Goal: Transaction & Acquisition: Subscribe to service/newsletter

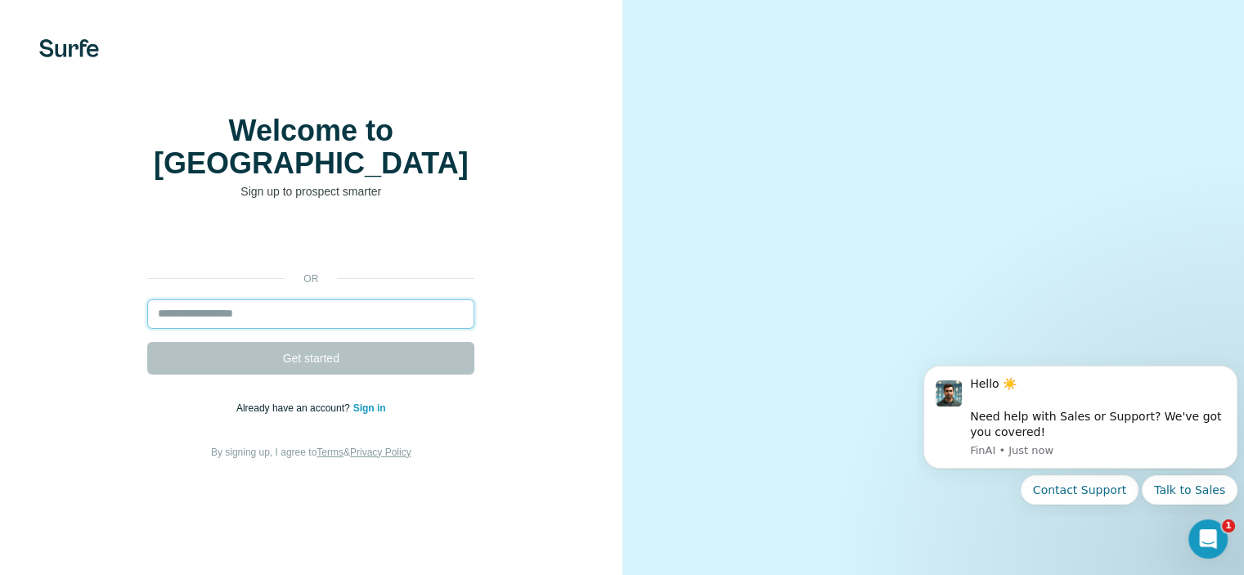
click at [321, 329] on input "email" at bounding box center [310, 313] width 327 height 29
type input "**********"
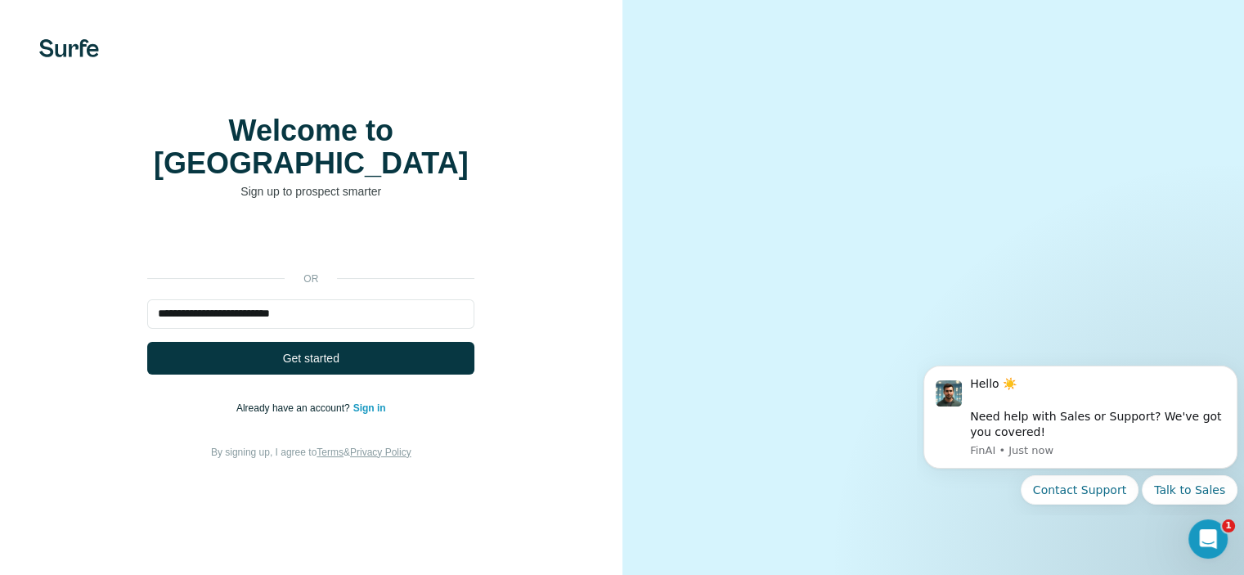
click at [314, 366] on span "Get started" at bounding box center [311, 358] width 56 height 16
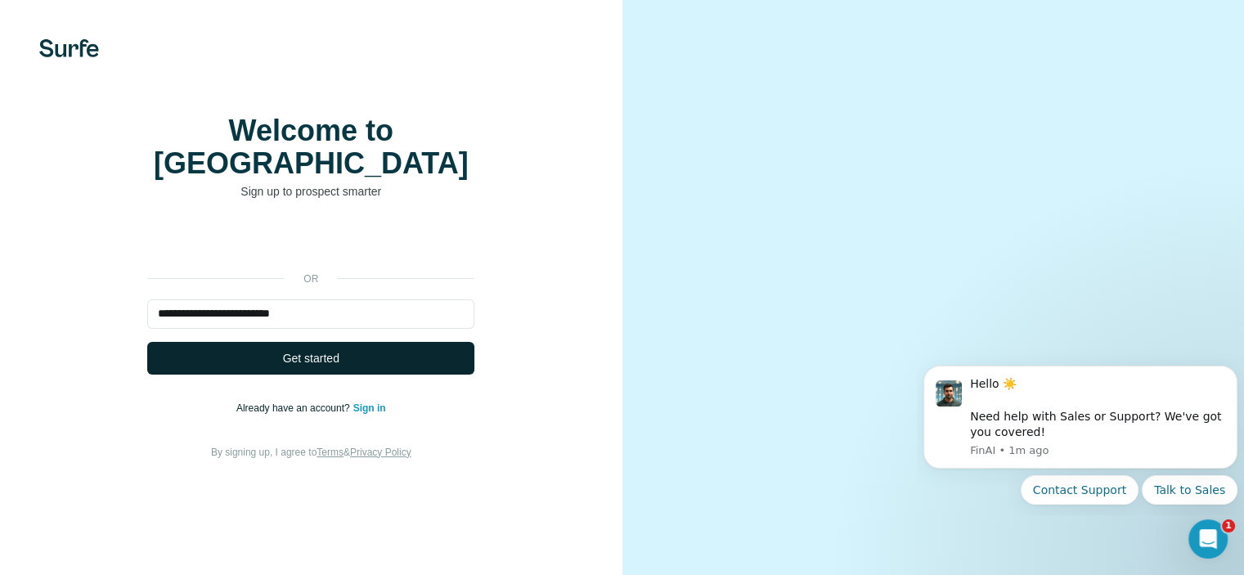
click at [288, 366] on span "Get started" at bounding box center [311, 358] width 56 height 16
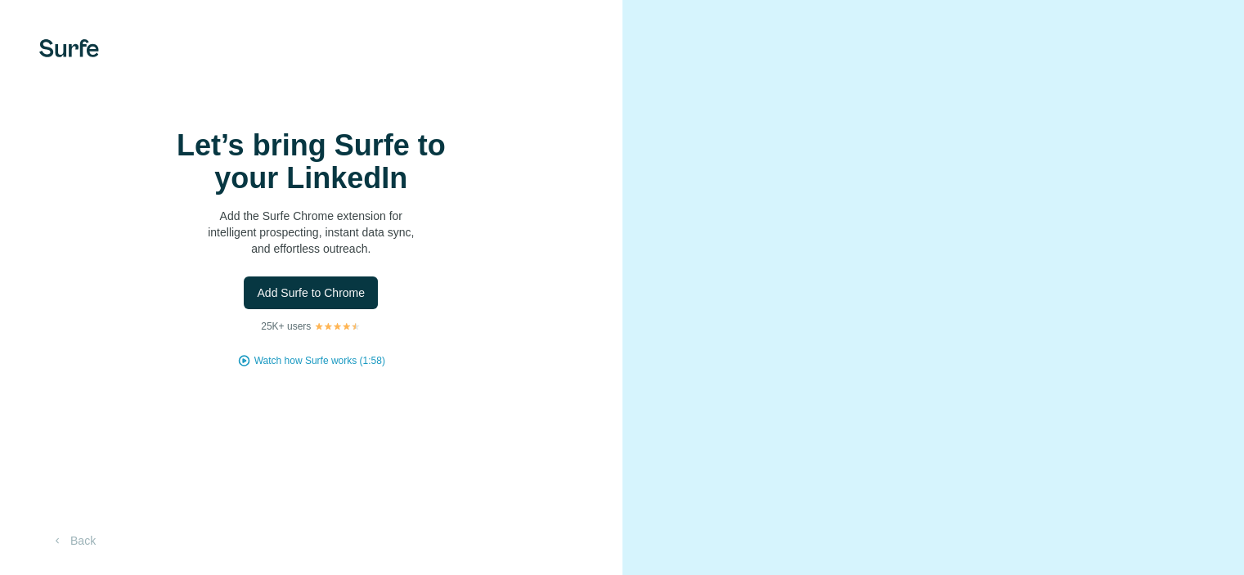
click at [635, 219] on div at bounding box center [933, 287] width 622 height 575
click at [73, 27] on div "Let’s bring Surfe to your LinkedIn Add the Surfe Chrome extension for intellige…" at bounding box center [311, 287] width 622 height 575
click at [72, 43] on img at bounding box center [69, 48] width 60 height 18
